Goal: Task Accomplishment & Management: Manage account settings

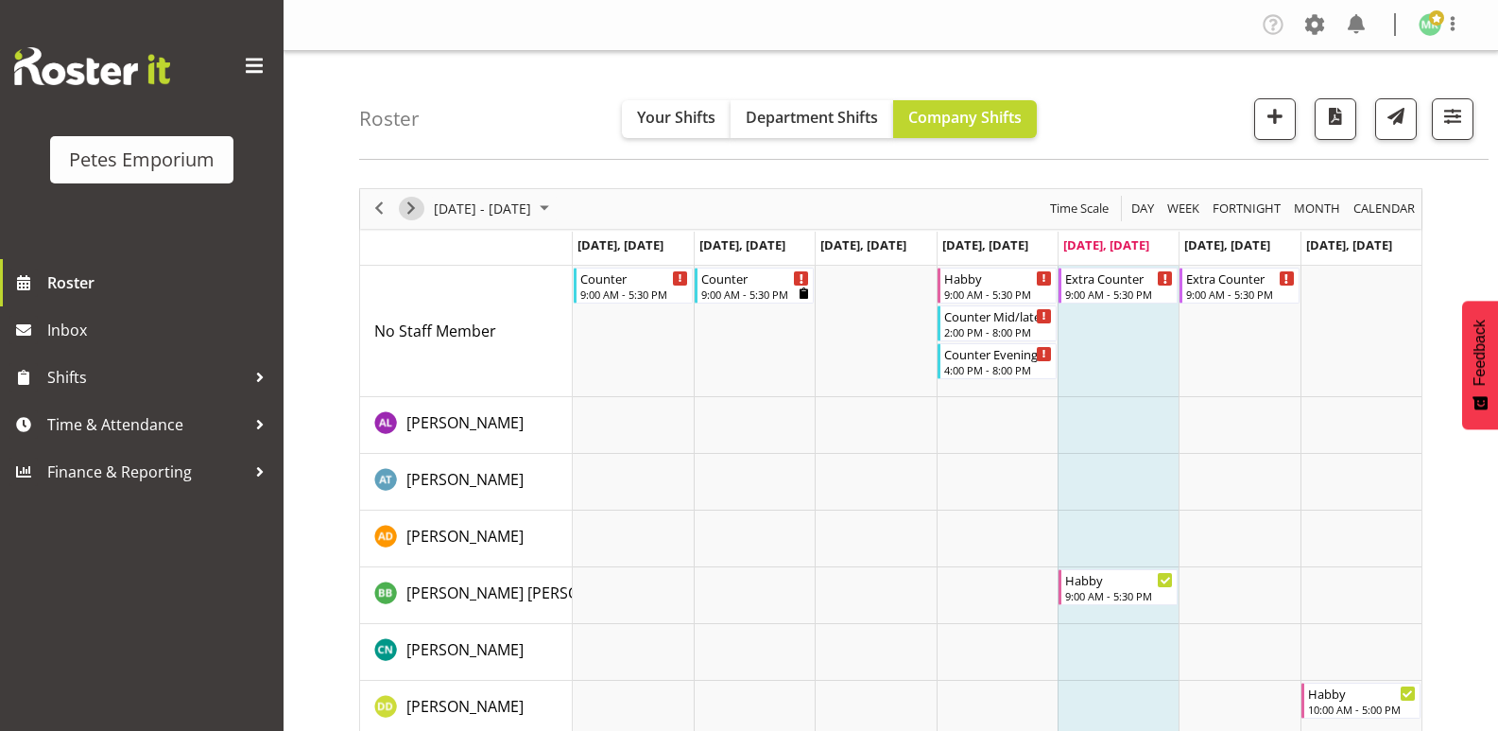
click at [418, 211] on span "Next" at bounding box center [411, 209] width 23 height 24
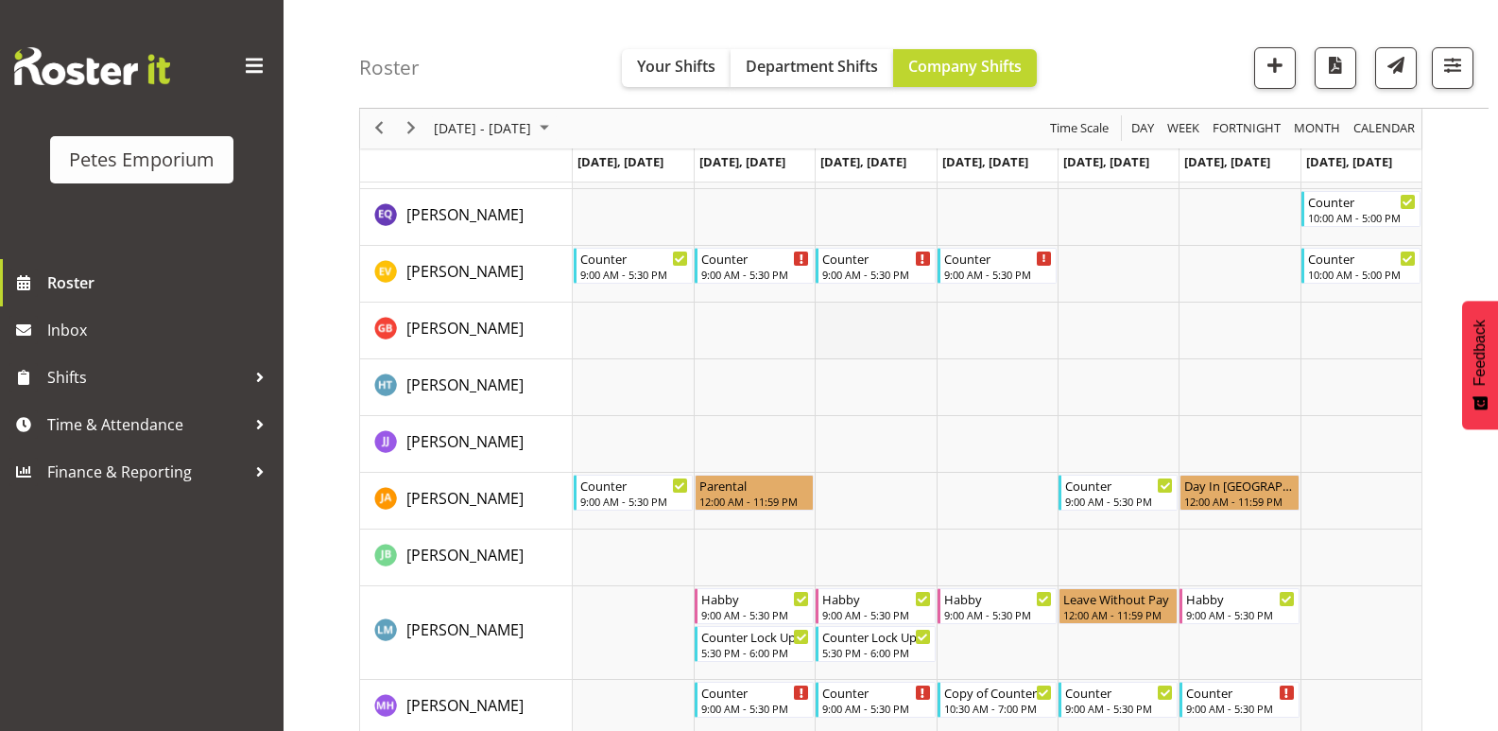
scroll to position [567, 0]
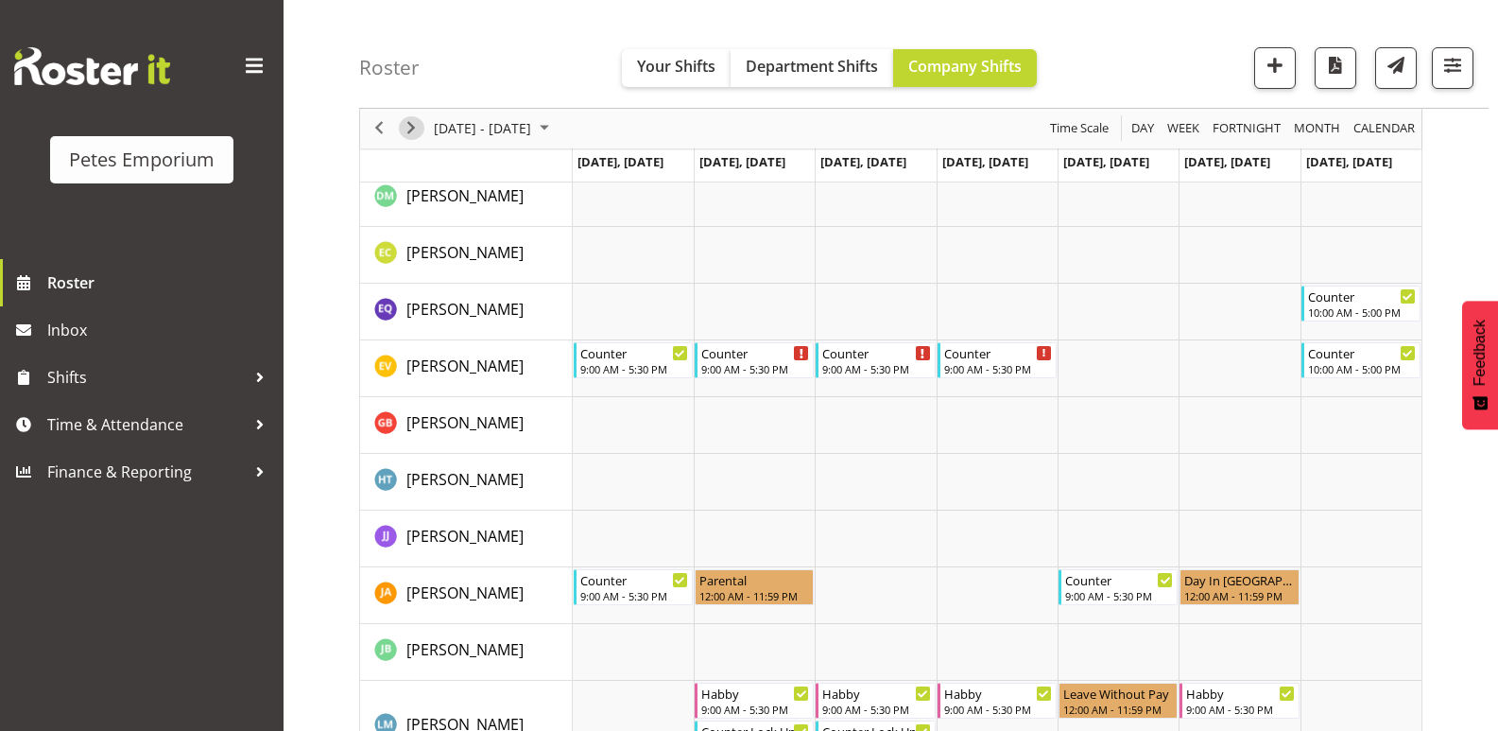
click at [416, 130] on span "Next" at bounding box center [411, 129] width 23 height 24
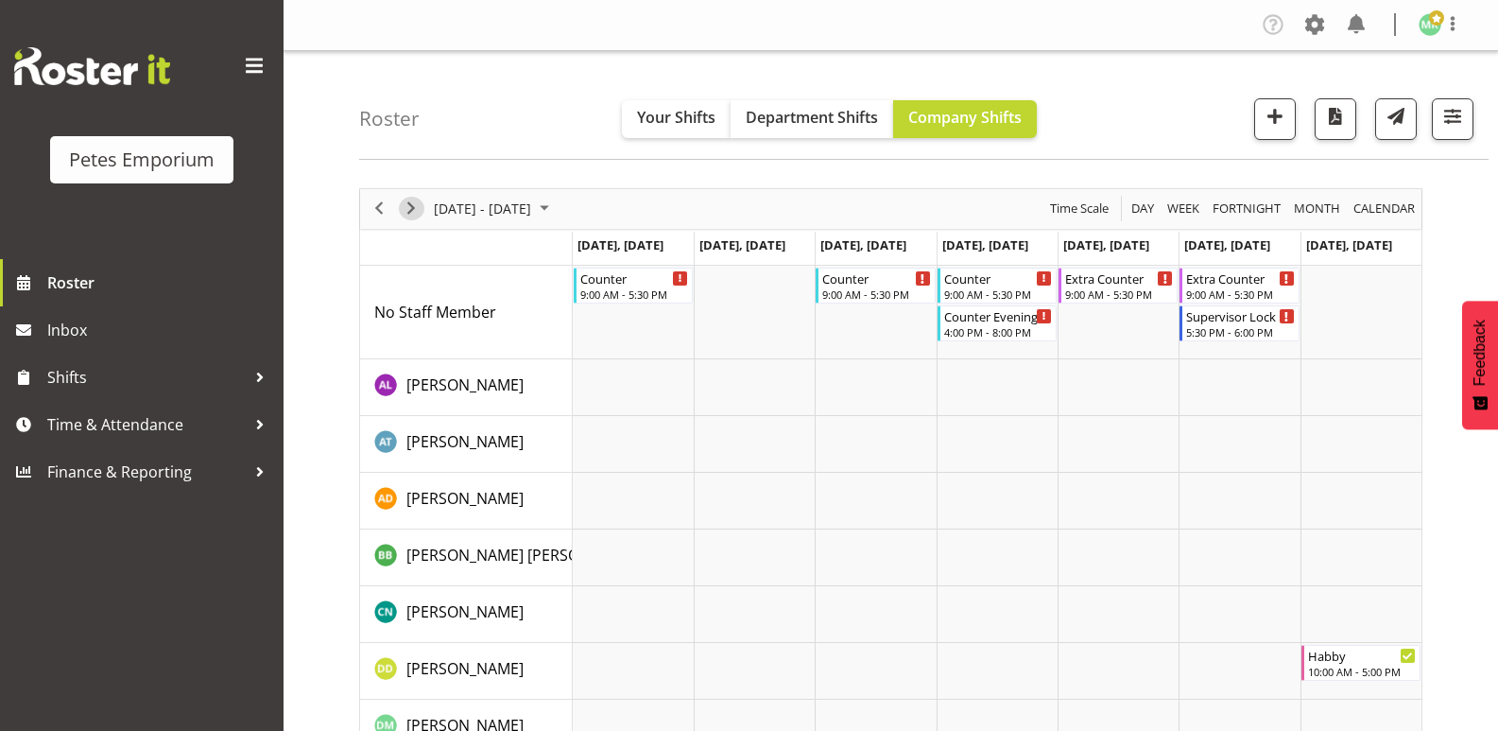
click at [410, 210] on span "Next" at bounding box center [411, 209] width 23 height 24
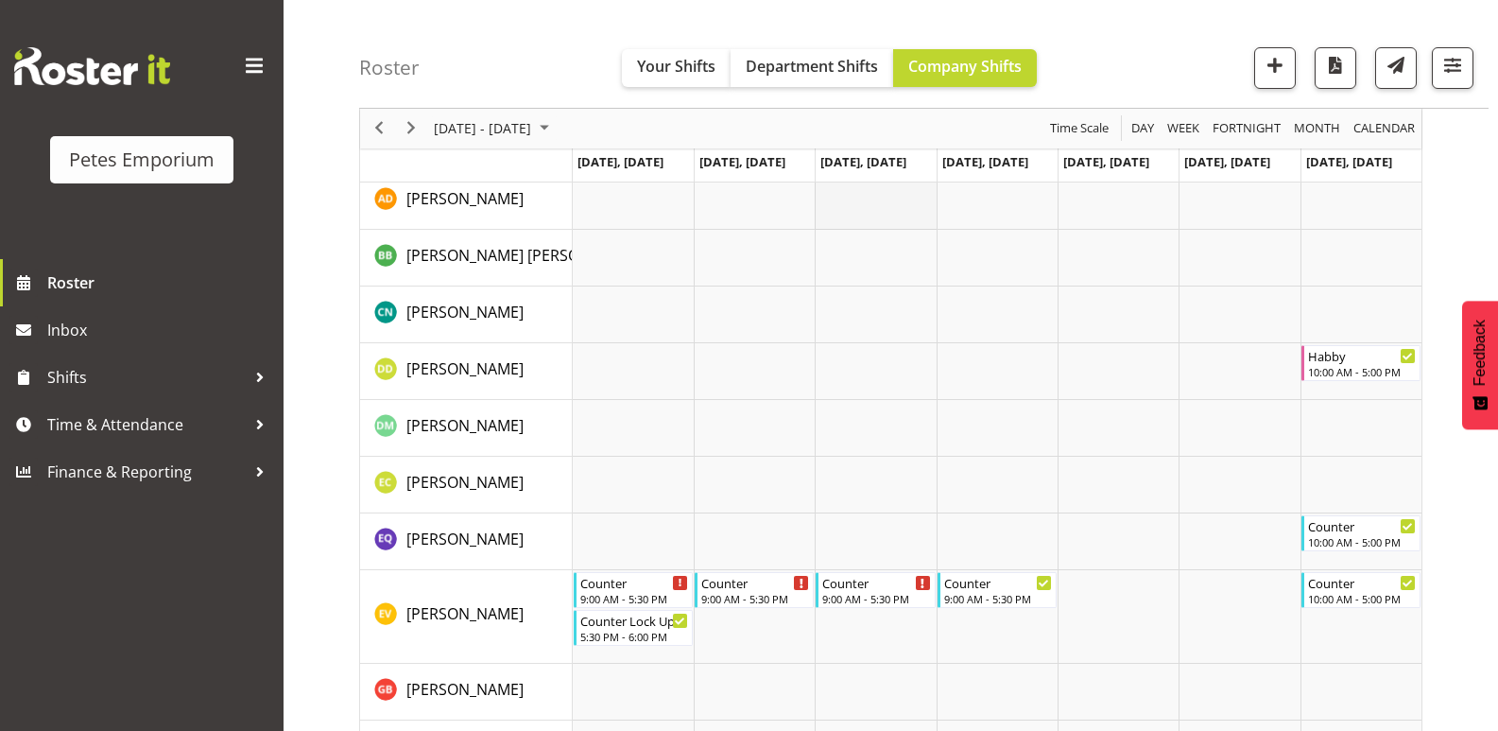
scroll to position [284, 0]
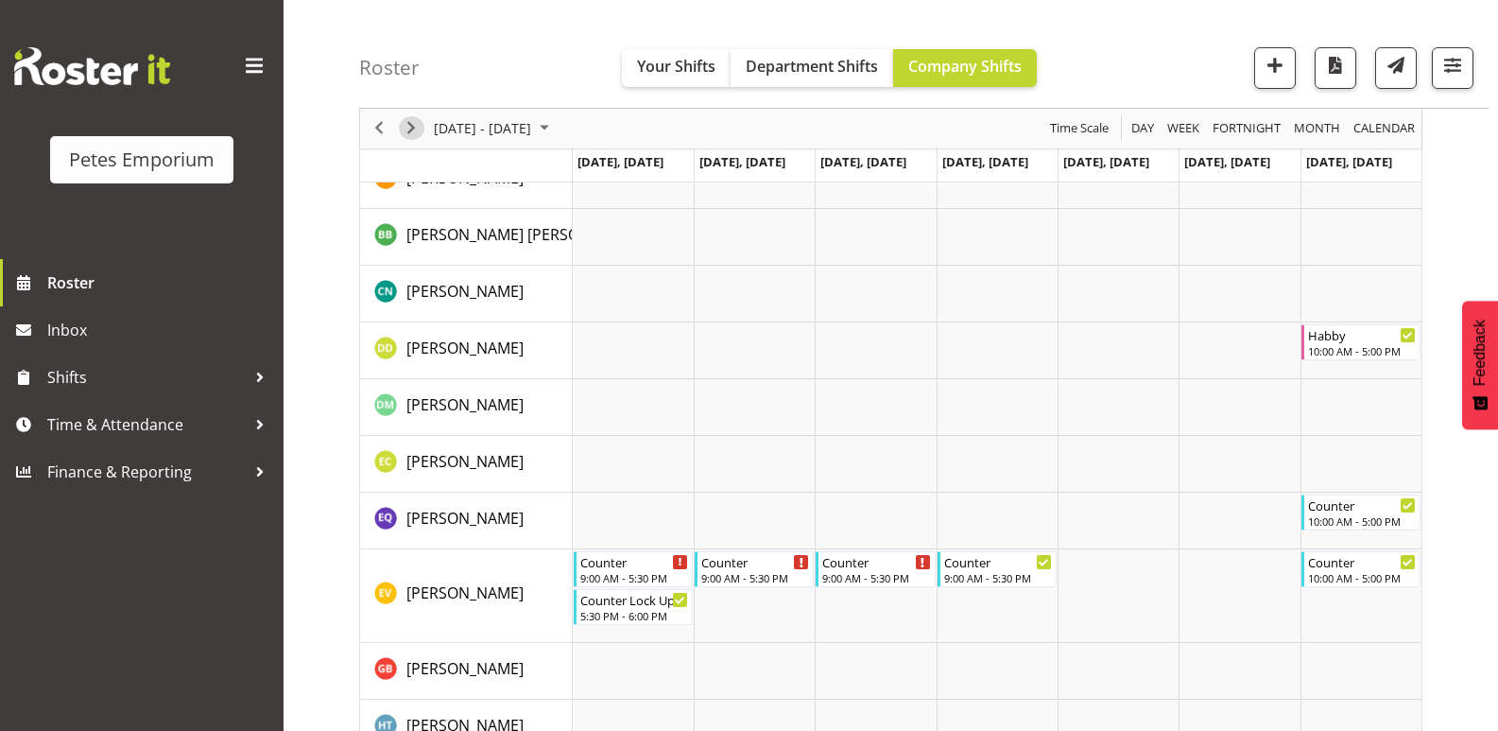
click at [412, 128] on span "Next" at bounding box center [411, 129] width 23 height 24
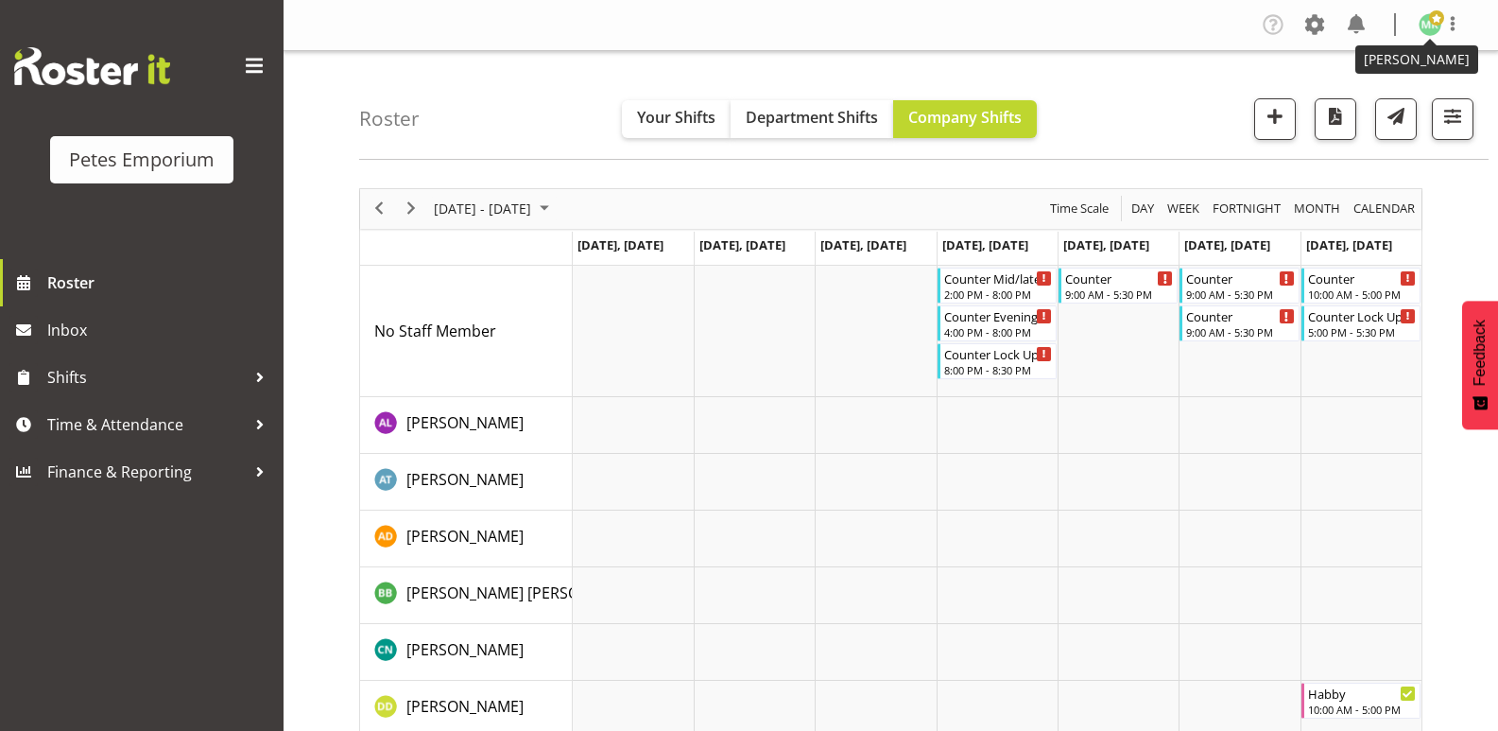
click at [1434, 27] on img at bounding box center [1430, 24] width 23 height 23
click at [1365, 100] on link "Log Out" at bounding box center [1374, 99] width 182 height 34
